Goal: Navigation & Orientation: Go to known website

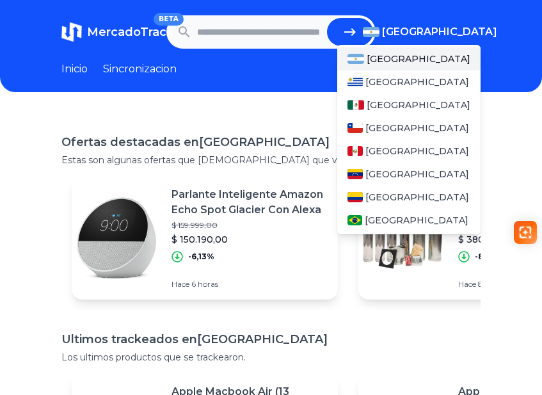
click at [443, 31] on span "[GEOGRAPHIC_DATA]" at bounding box center [439, 31] width 115 height 15
click at [400, 101] on span "[GEOGRAPHIC_DATA]" at bounding box center [418, 104] width 104 height 13
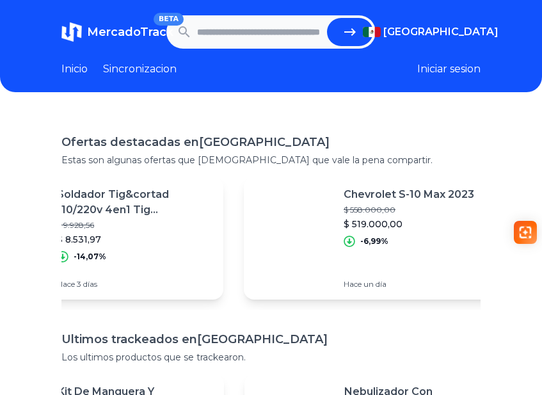
scroll to position [0, 1537]
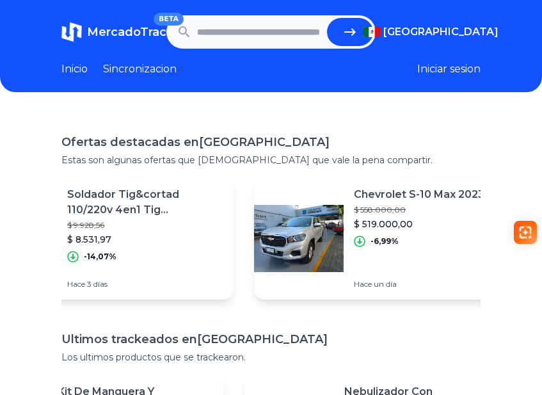
click at [143, 72] on header "MercadoTrack BETA [GEOGRAPHIC_DATA] [GEOGRAPHIC_DATA] [GEOGRAPHIC_DATA] [GEOGRA…" at bounding box center [271, 46] width 542 height 92
click at [143, 72] on link "Sincronizacion" at bounding box center [140, 68] width 74 height 15
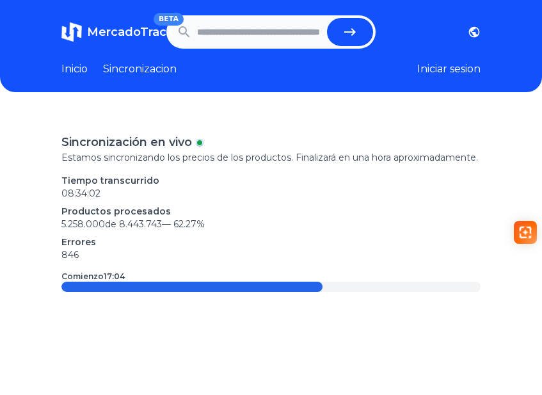
click at [78, 67] on link "Inicio" at bounding box center [74, 68] width 26 height 15
